Goal: Check status: Check status

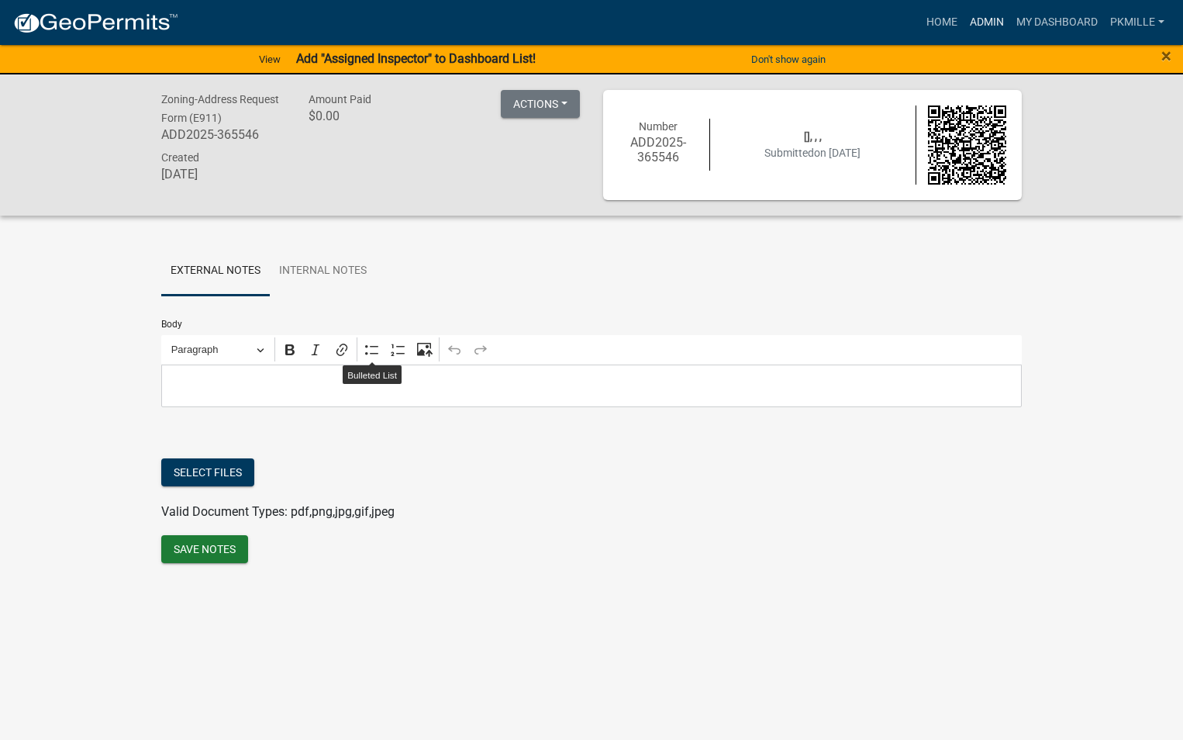
click at [986, 17] on link "Admin" at bounding box center [987, 22] width 47 height 29
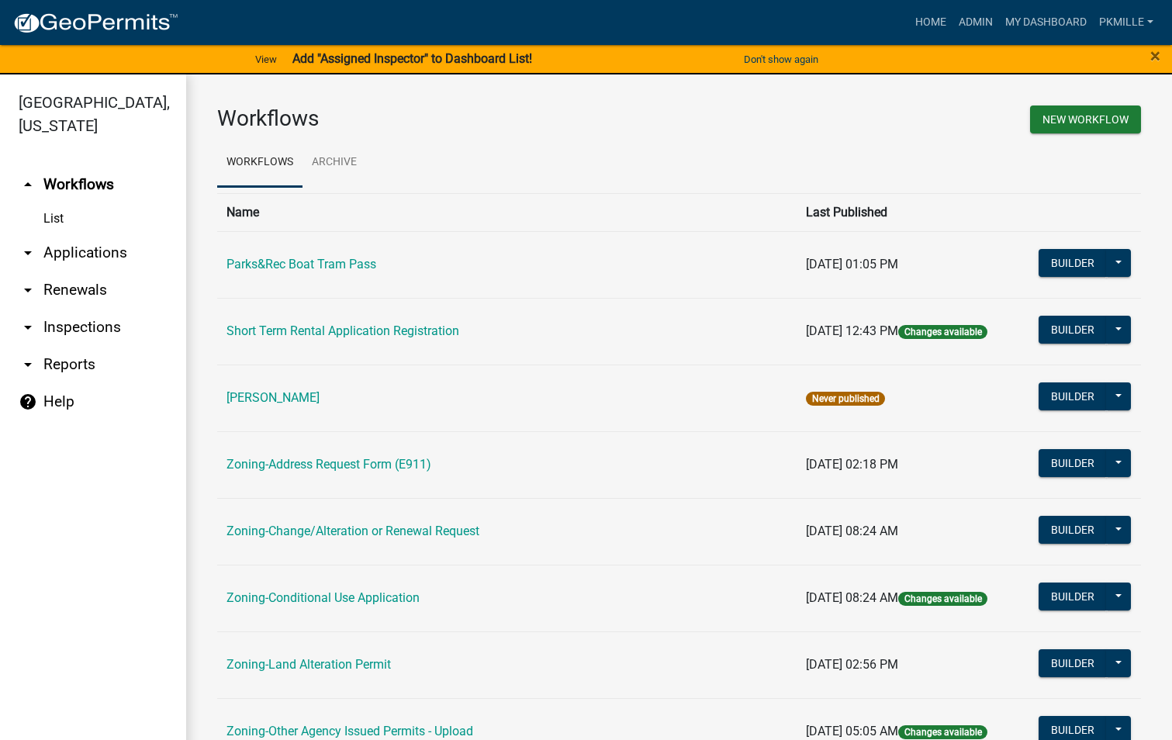
click at [81, 260] on link "arrow_drop_down Applications" at bounding box center [93, 252] width 186 height 37
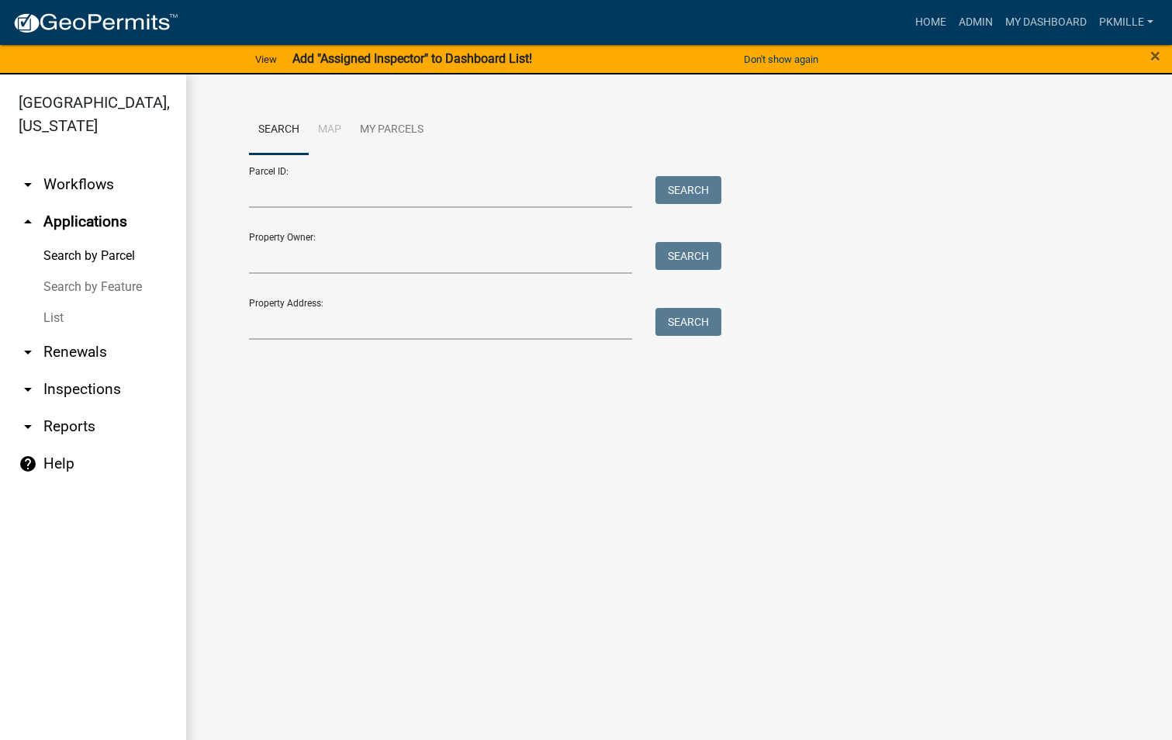
click at [65, 316] on link "List" at bounding box center [93, 317] width 186 height 31
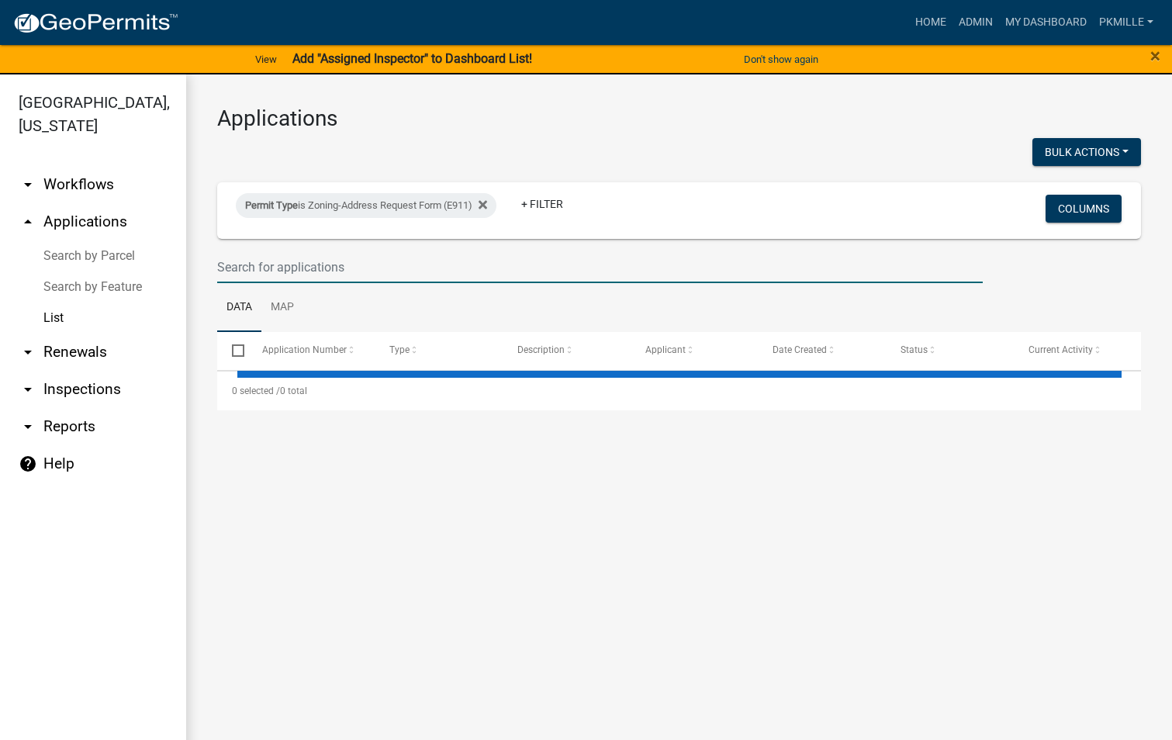
click at [247, 278] on input "text" at bounding box center [599, 267] width 765 height 32
select select "2: 50"
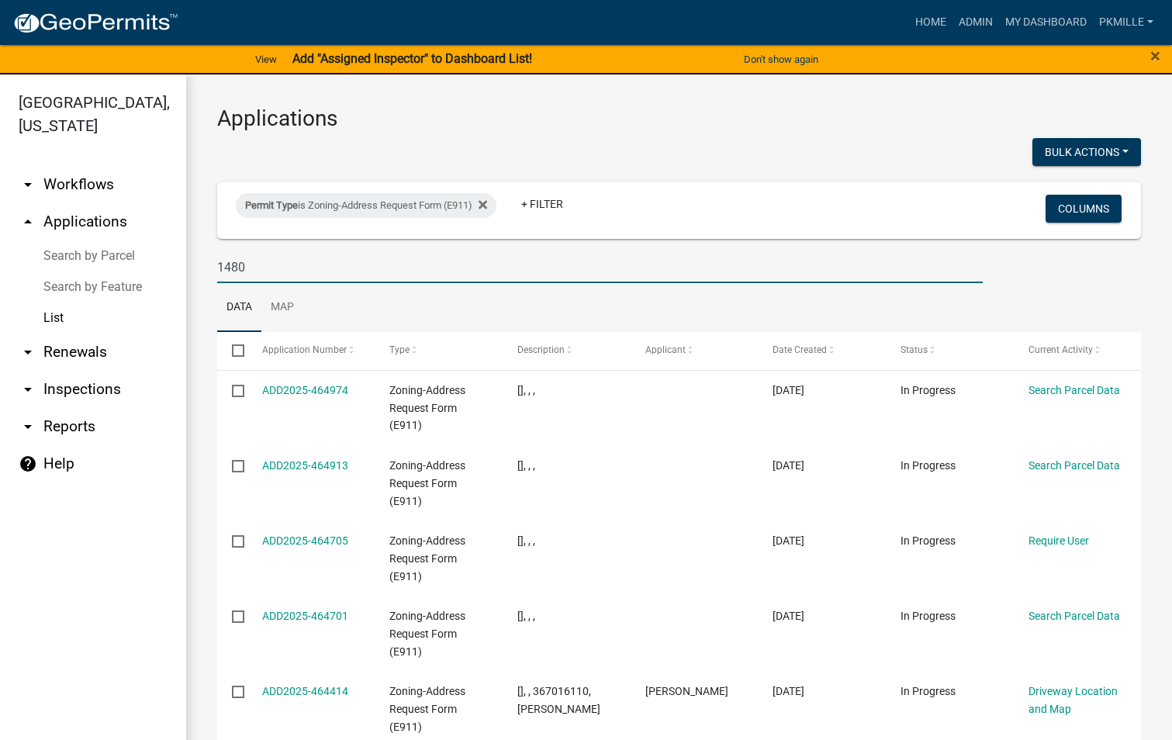
type input "1480"
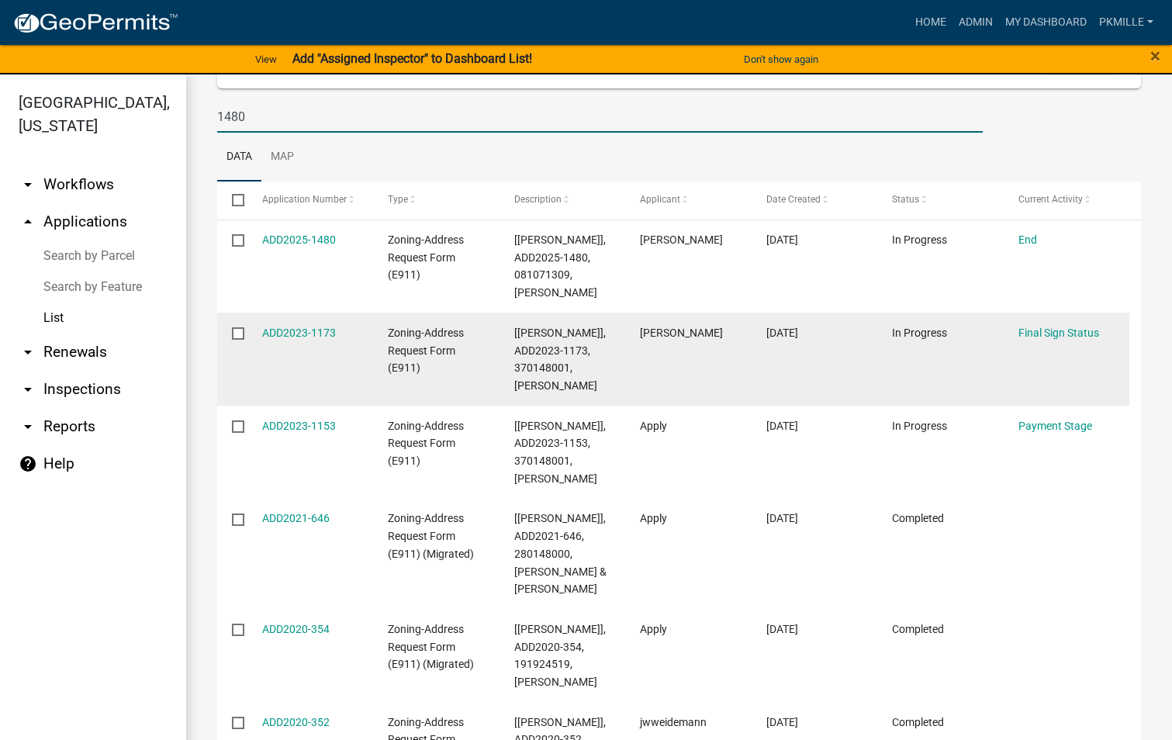
scroll to position [155, 0]
